Goal: Task Accomplishment & Management: Manage account settings

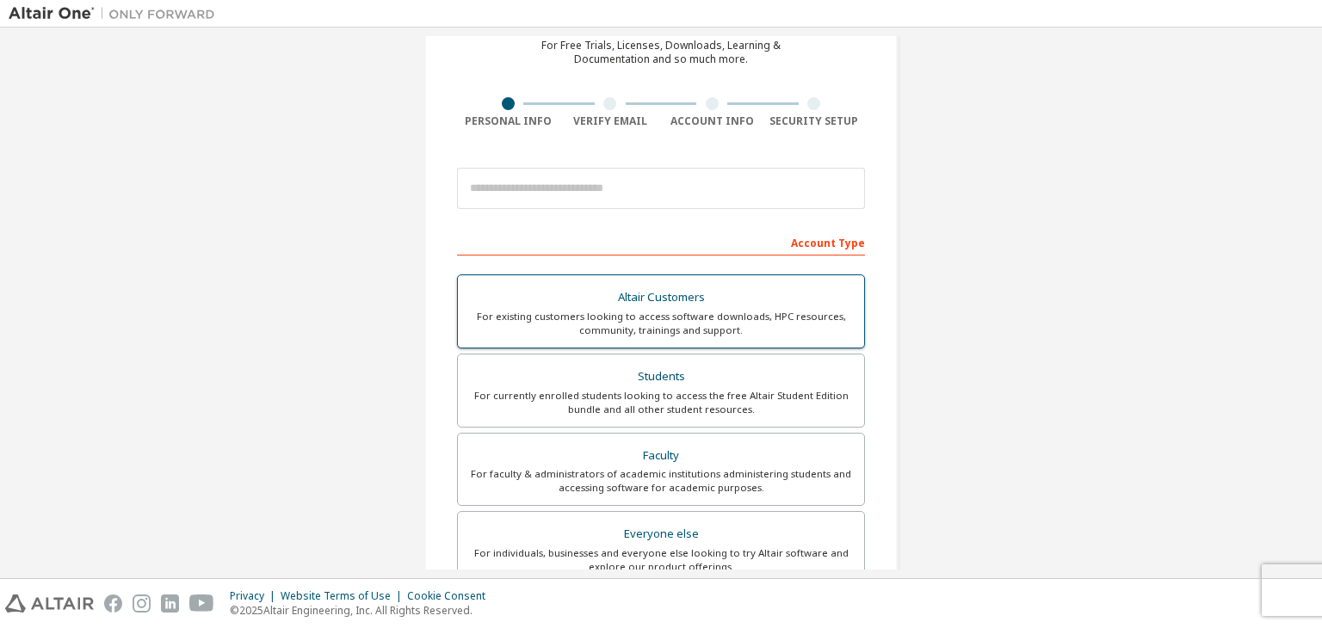
scroll to position [83, 0]
click at [601, 381] on div "Students" at bounding box center [660, 376] width 385 height 24
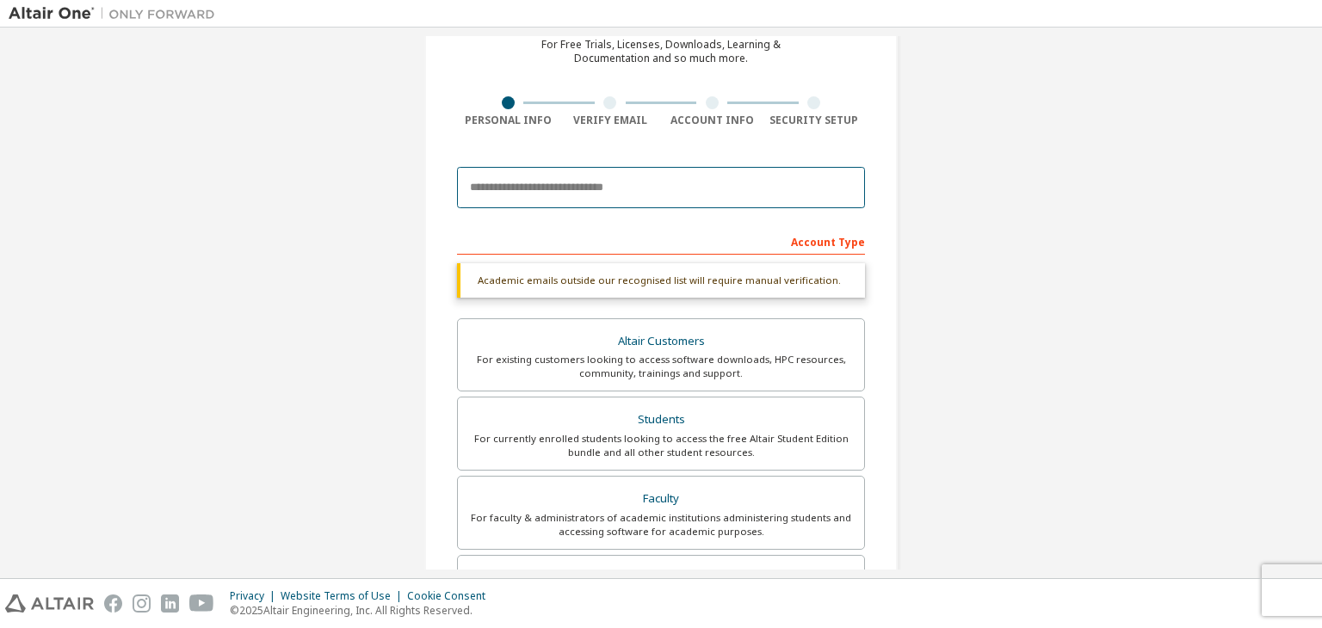
click at [799, 193] on input "email" at bounding box center [661, 187] width 408 height 41
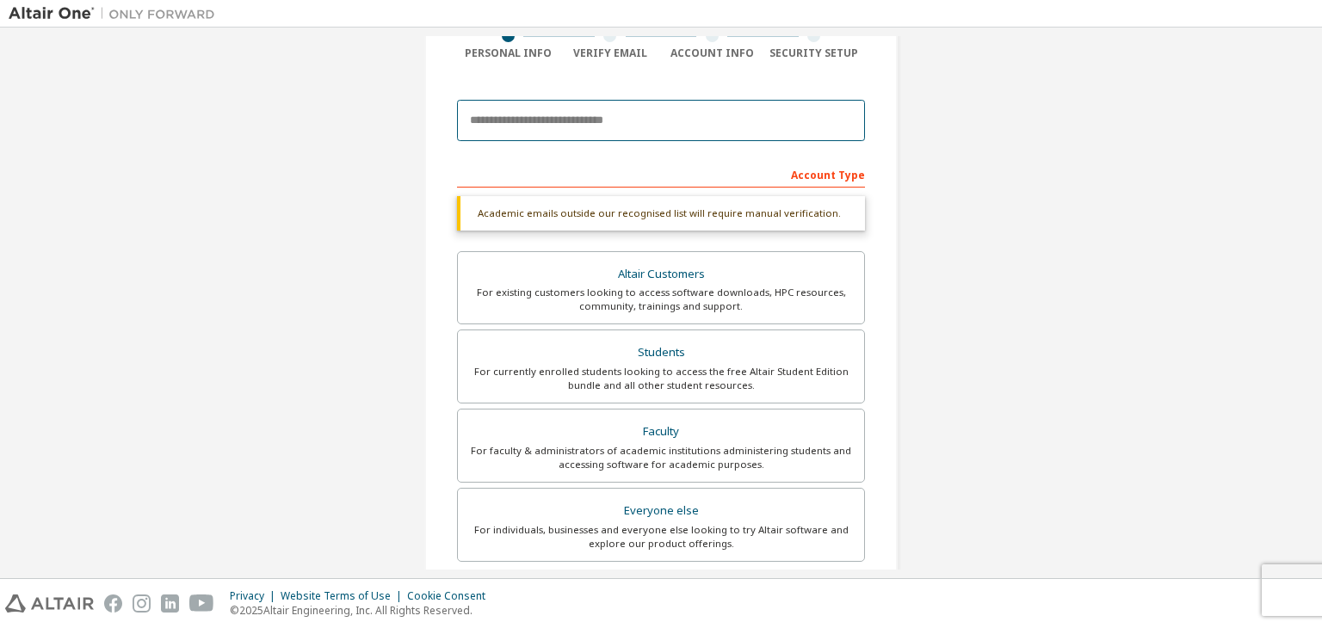
scroll to position [149, 0]
type input "**********"
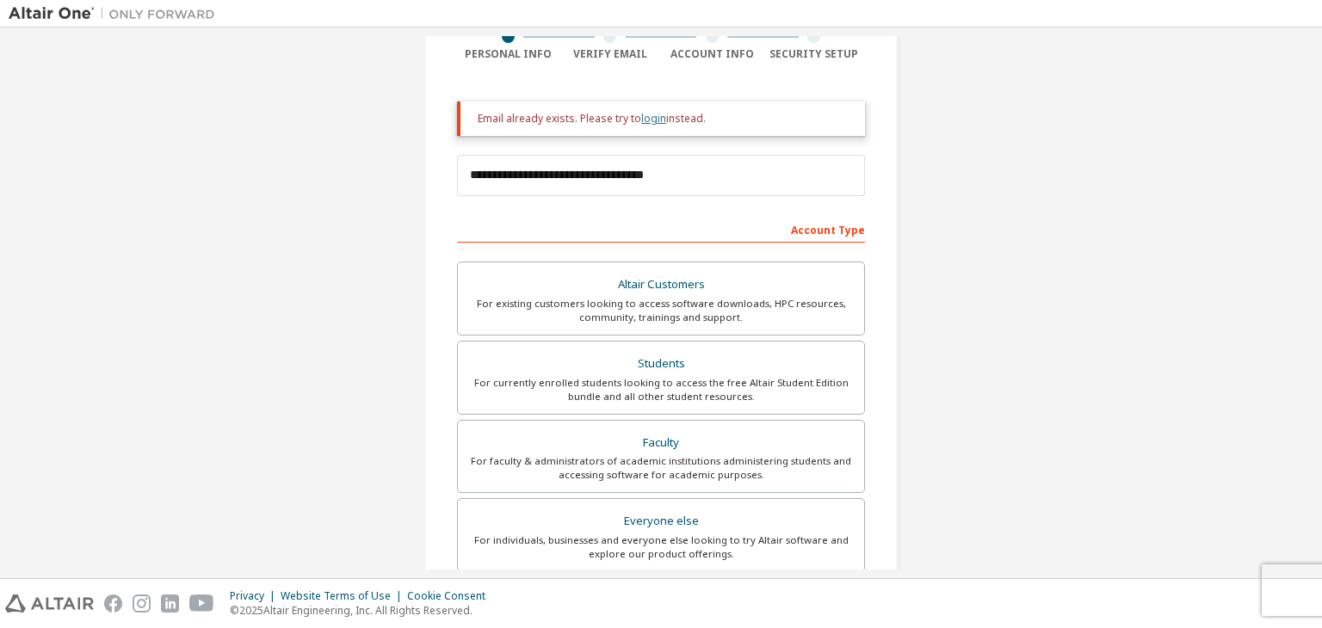
click at [645, 119] on link "login" at bounding box center [653, 118] width 25 height 15
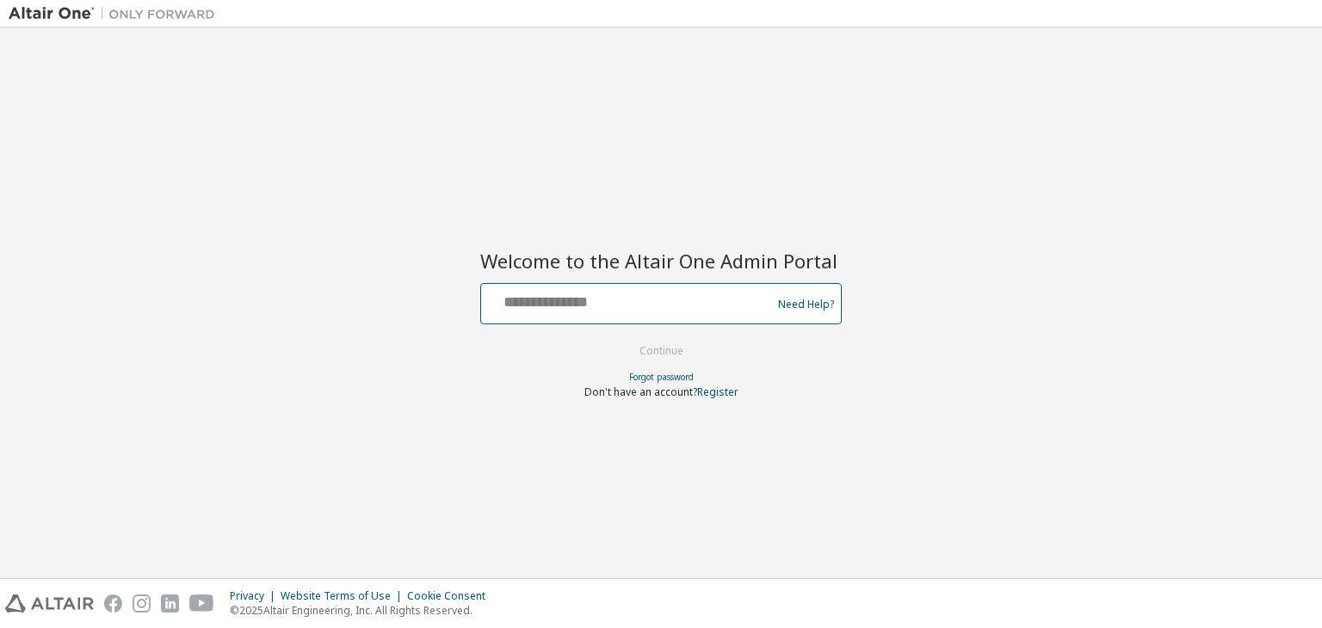
click at [656, 295] on input "text" at bounding box center [628, 299] width 281 height 25
type input "*"
type input "**********"
click at [621, 338] on button "Continue" at bounding box center [661, 351] width 80 height 26
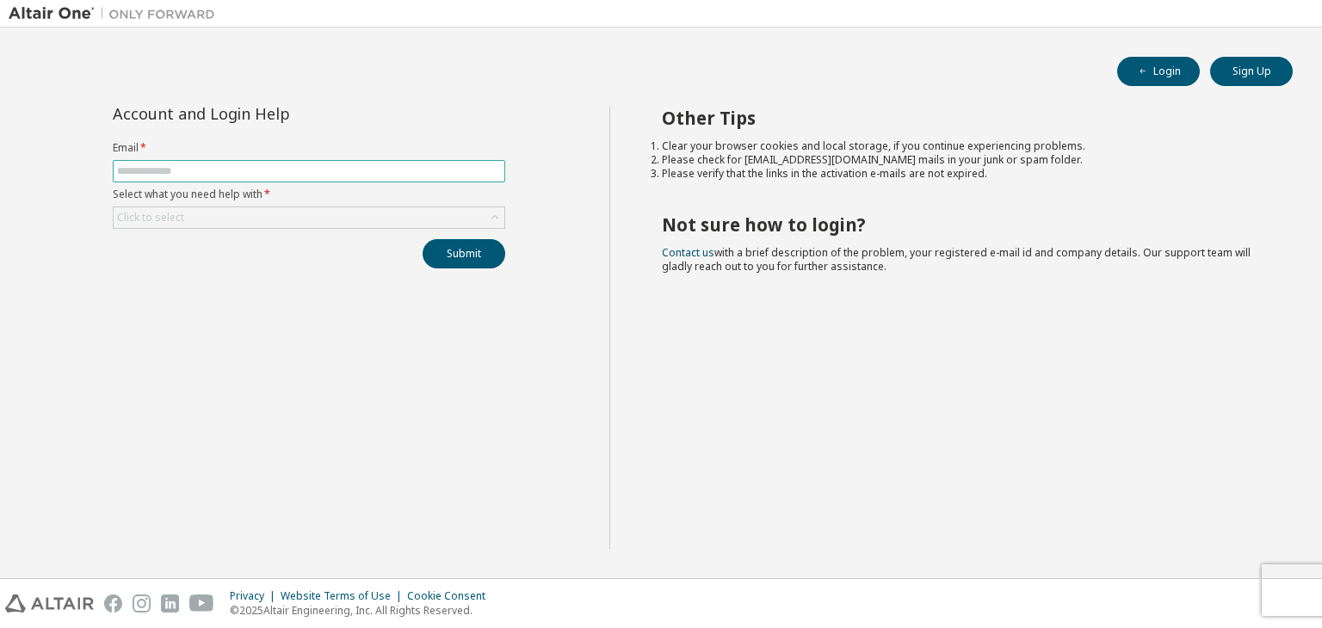
click at [392, 176] on input "text" at bounding box center [309, 171] width 384 height 14
type input "**********"
click at [444, 248] on button "Submit" at bounding box center [463, 253] width 83 height 29
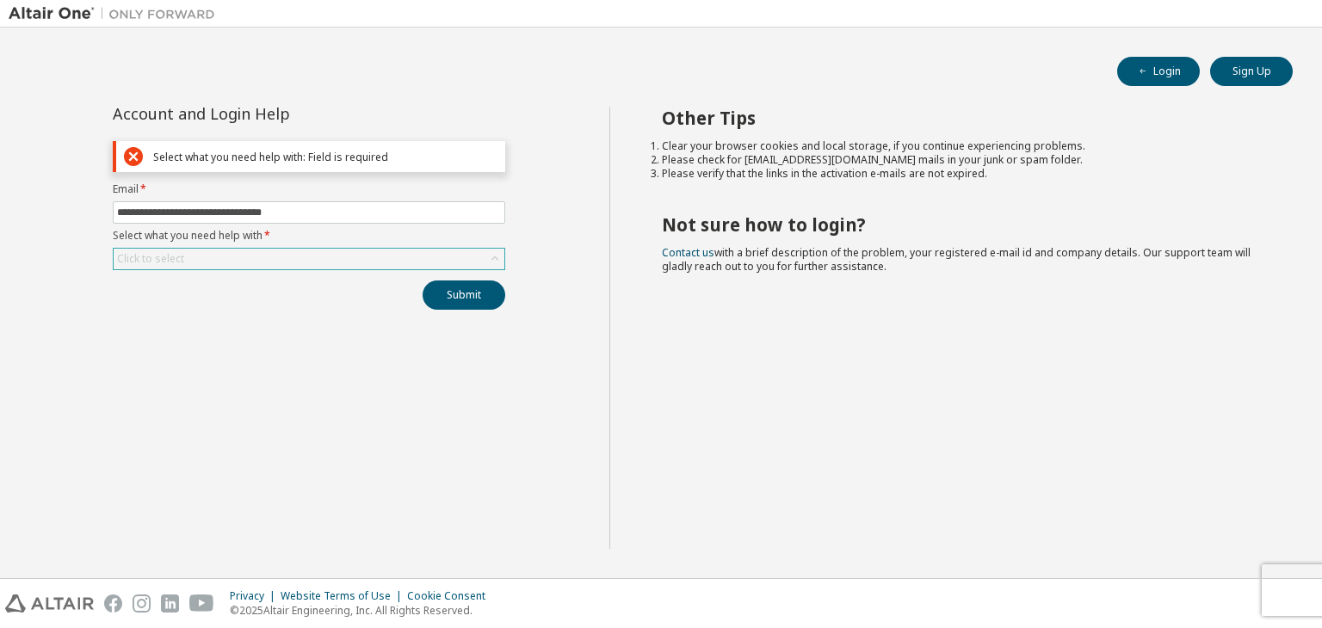
click at [373, 262] on div "Click to select" at bounding box center [309, 259] width 391 height 21
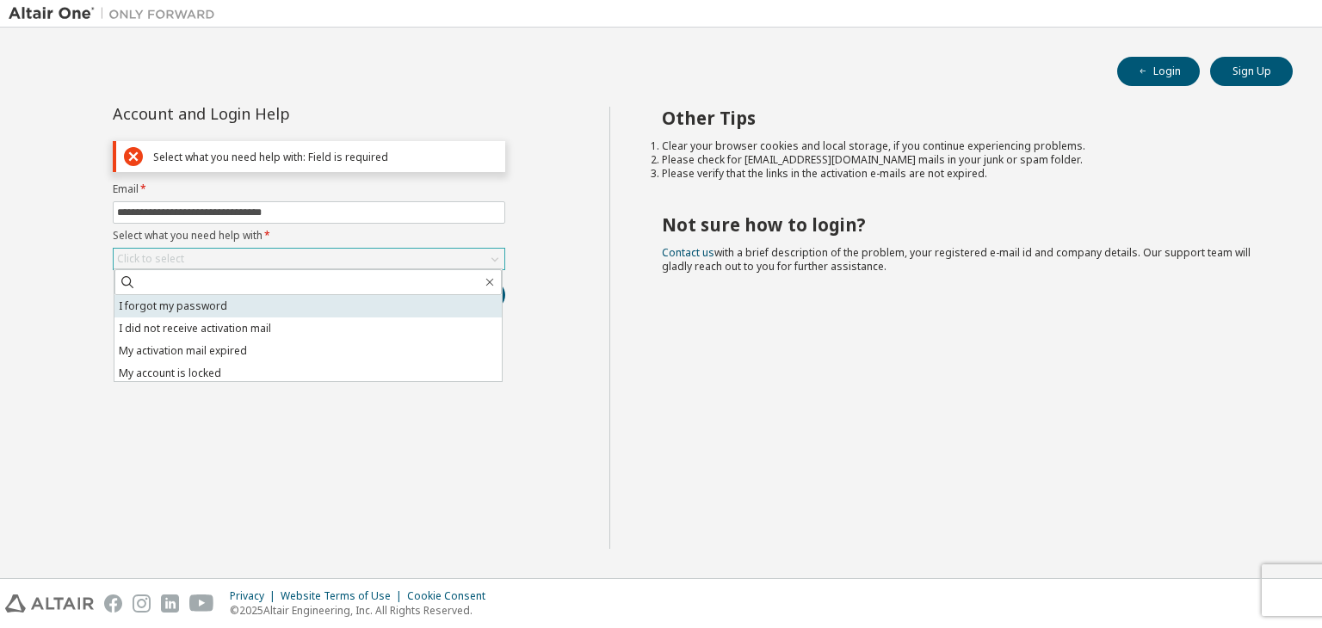
click at [362, 302] on li "I forgot my password" at bounding box center [307, 306] width 387 height 22
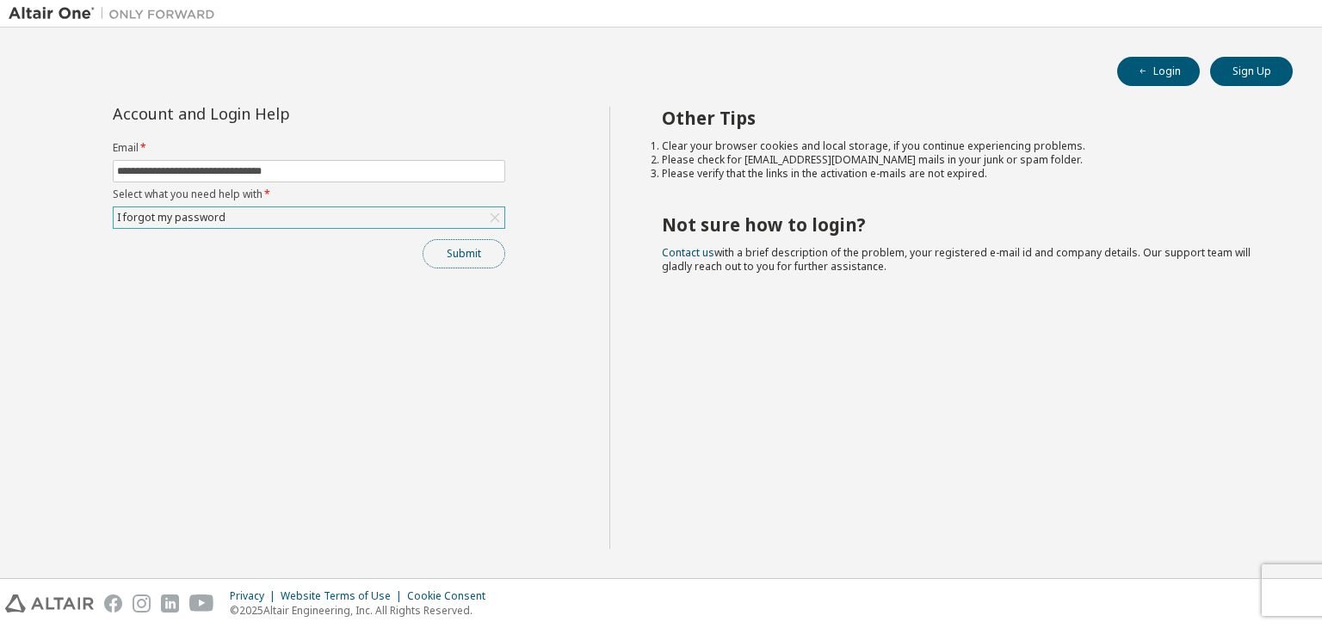
click at [447, 255] on button "Submit" at bounding box center [463, 253] width 83 height 29
click at [1142, 61] on button "Login" at bounding box center [1158, 71] width 83 height 29
